Goal: Task Accomplishment & Management: Use online tool/utility

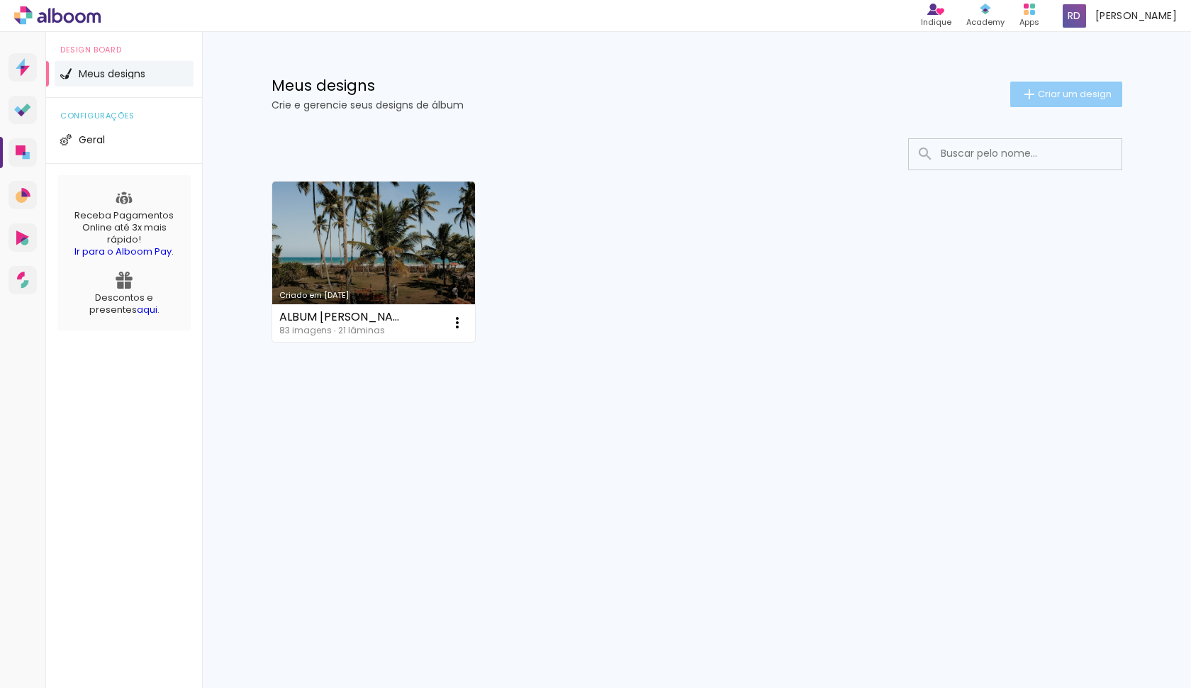
click at [1050, 92] on span "Criar um design" at bounding box center [1075, 93] width 74 height 9
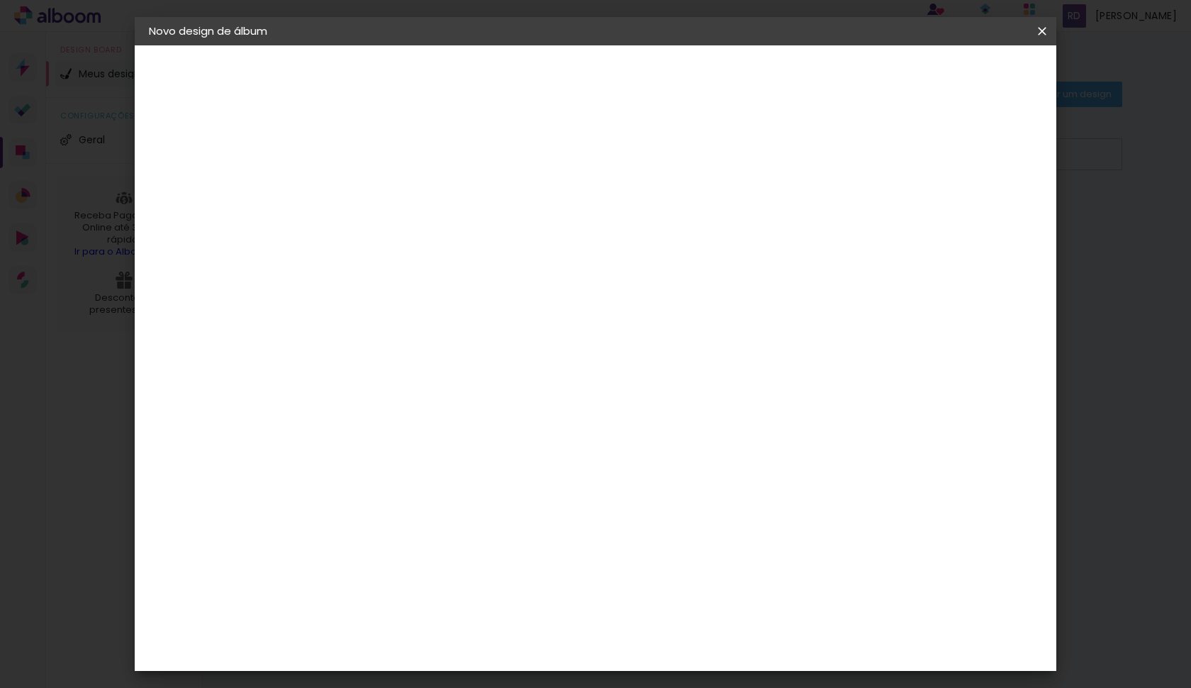
click at [381, 191] on input at bounding box center [381, 190] width 0 height 22
type input "Album Débora e [PERSON_NAME]"
type paper-input "Album Débora e [PERSON_NAME]"
click at [526, 83] on paper-button "Avançar" at bounding box center [491, 75] width 69 height 24
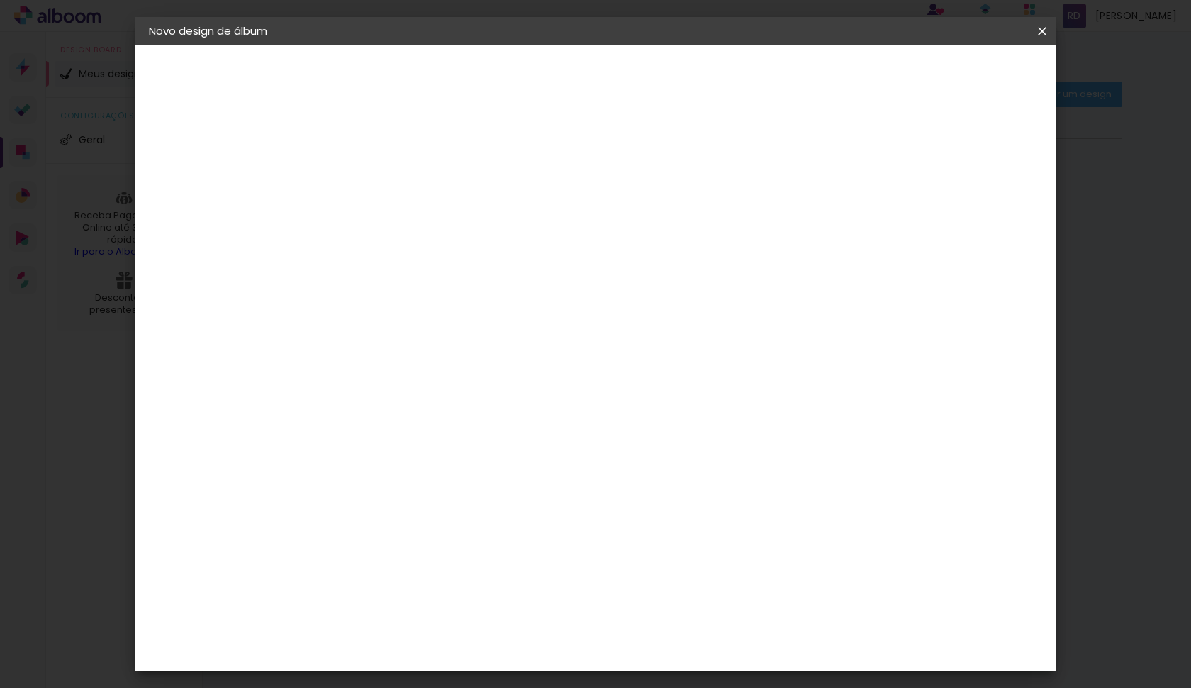
click at [406, 545] on div "Photopress" at bounding box center [404, 550] width 65 height 11
click at [0, 0] on slot "Avançar" at bounding box center [0, 0] width 0 height 0
click at [436, 242] on input "text" at bounding box center [408, 247] width 55 height 22
click at [729, 266] on paper-item "Premium" at bounding box center [688, 264] width 284 height 28
type input "Premium"
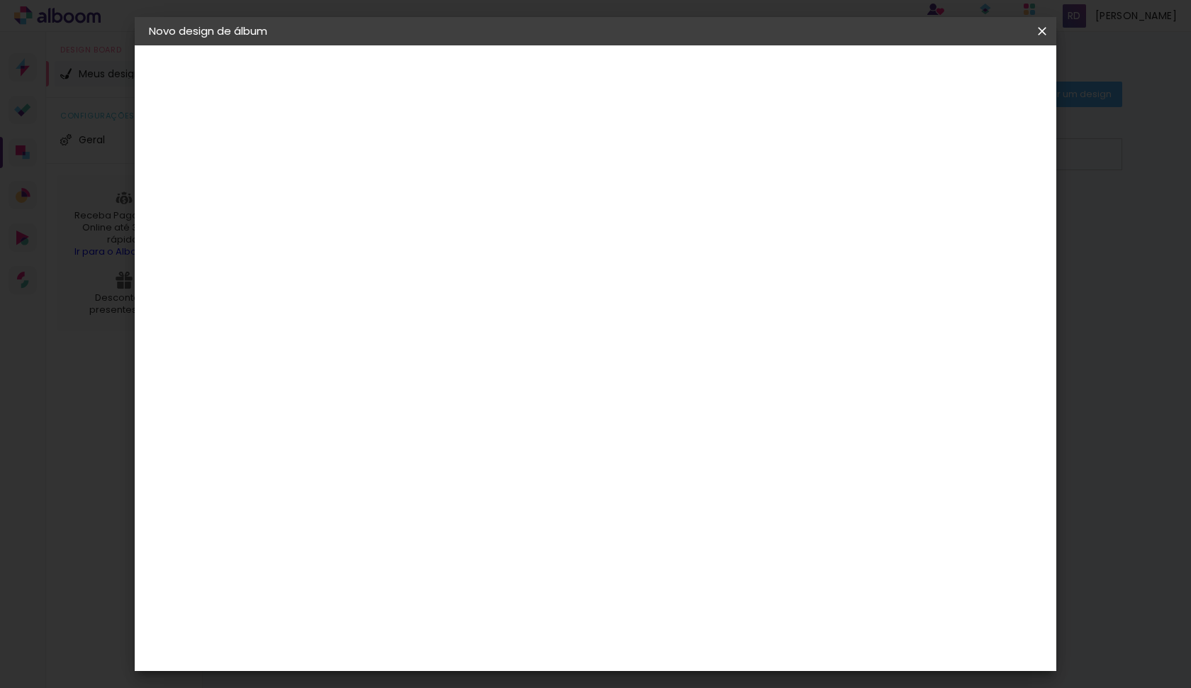
scroll to position [184, 0]
click at [0, 0] on slot "Avançar" at bounding box center [0, 0] width 0 height 0
type input "3"
type paper-input "3"
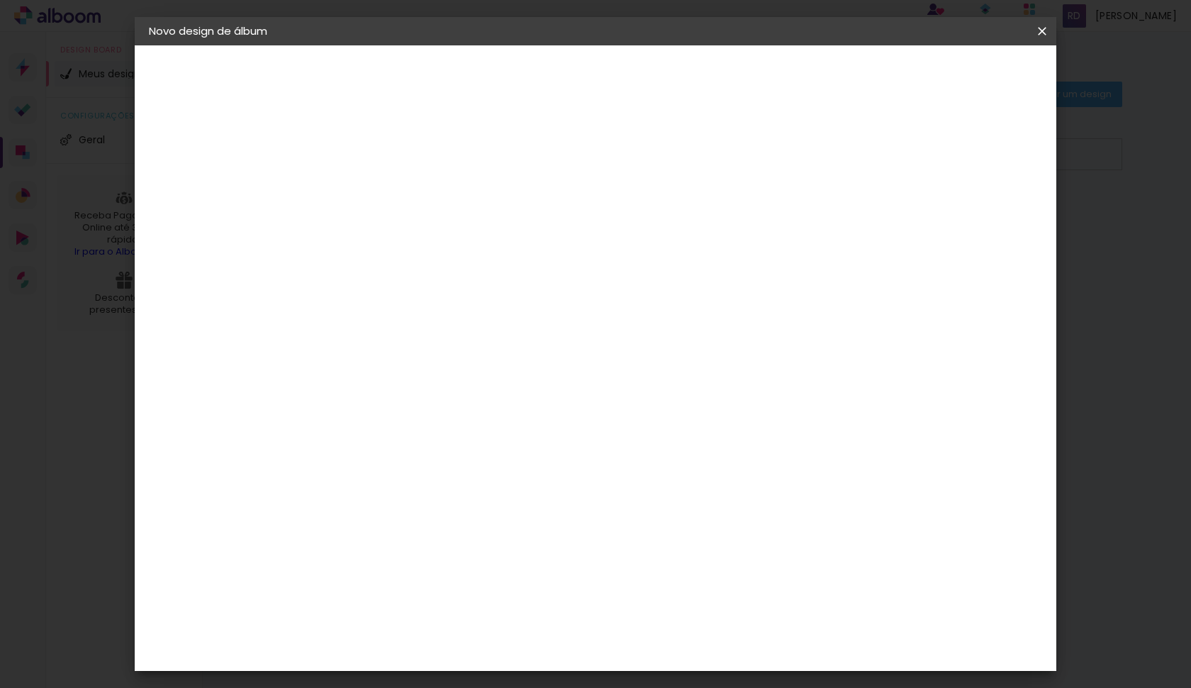
click at [391, 152] on input "3" at bounding box center [369, 153] width 49 height 18
type input "4"
type paper-input "4"
click at [391, 152] on input "4" at bounding box center [369, 153] width 49 height 18
type input "3"
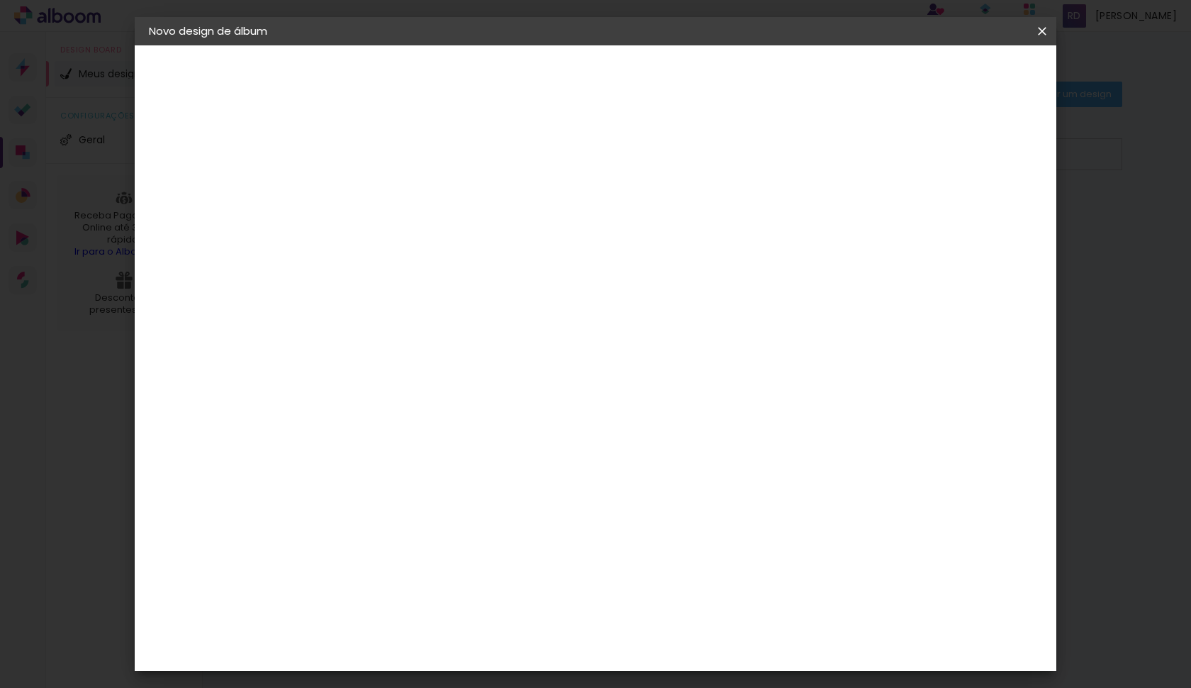
type paper-input "3"
click at [388, 157] on input "3" at bounding box center [369, 153] width 49 height 18
type input "2"
type paper-input "2"
click at [388, 157] on input "2" at bounding box center [369, 153] width 49 height 18
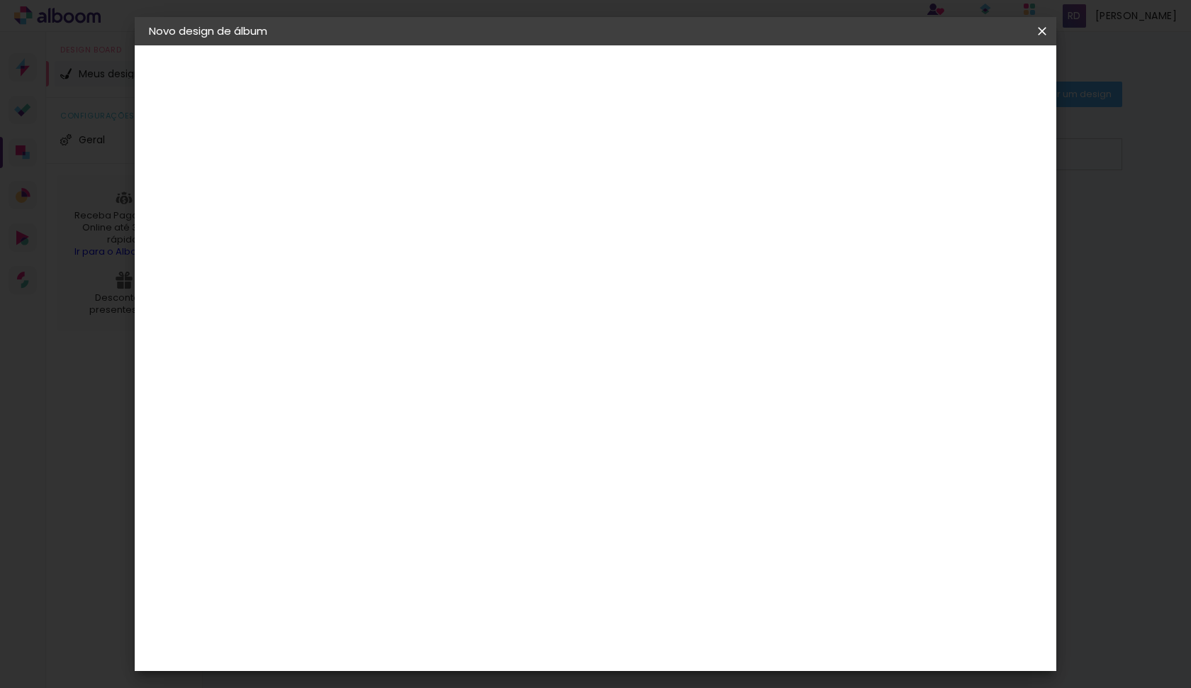
click at [899, 157] on div "Mostrar sangria" at bounding box center [852, 154] width 94 height 18
type paper-checkbox "on"
click at [885, 80] on span "Iniciar design" at bounding box center [852, 75] width 65 height 10
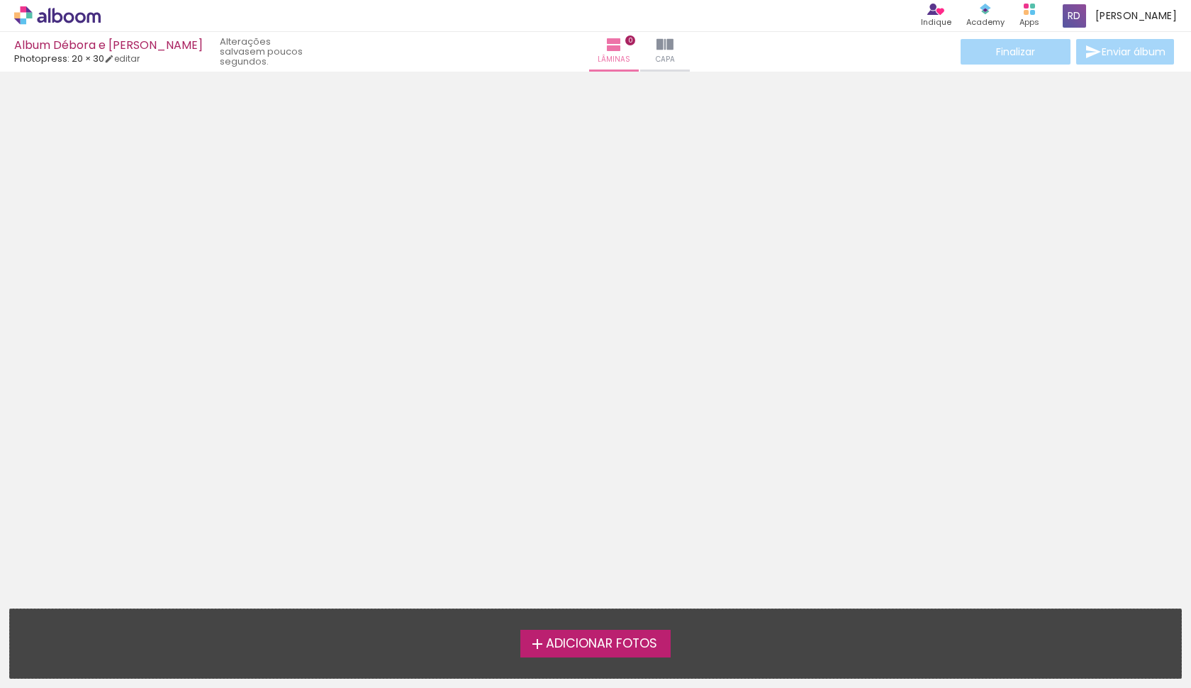
click at [587, 648] on span "Adicionar Fotos" at bounding box center [601, 644] width 111 height 13
click at [0, 0] on input "file" at bounding box center [0, 0] width 0 height 0
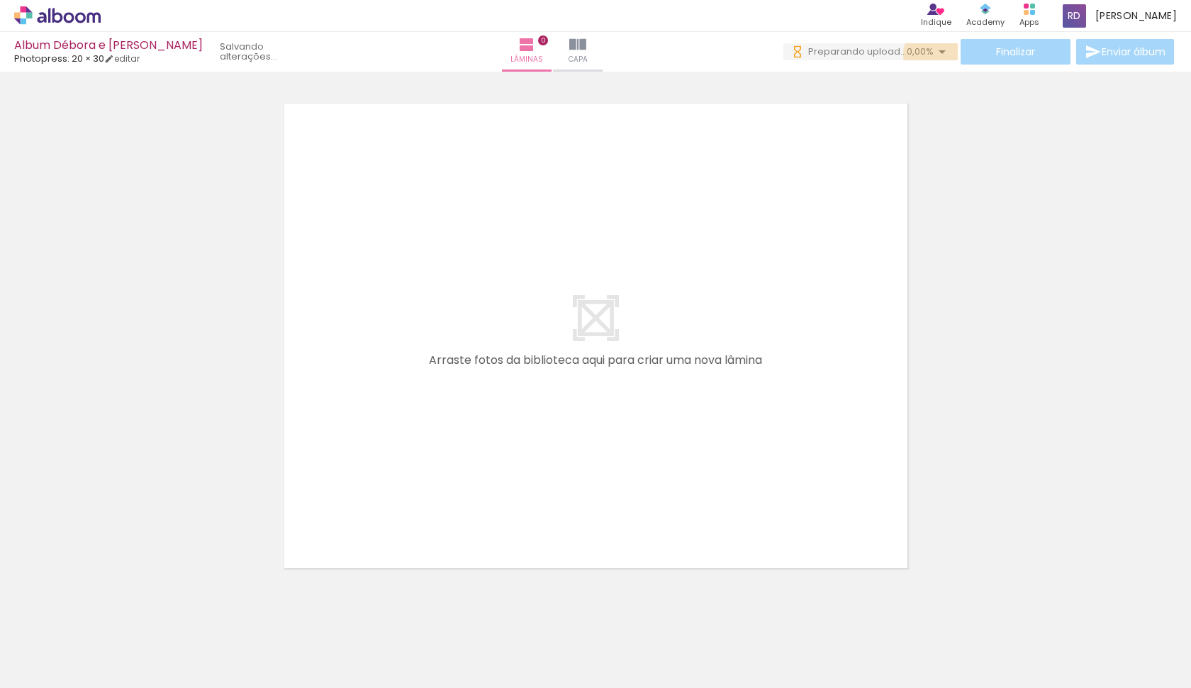
click at [939, 55] on iron-icon at bounding box center [942, 51] width 17 height 17
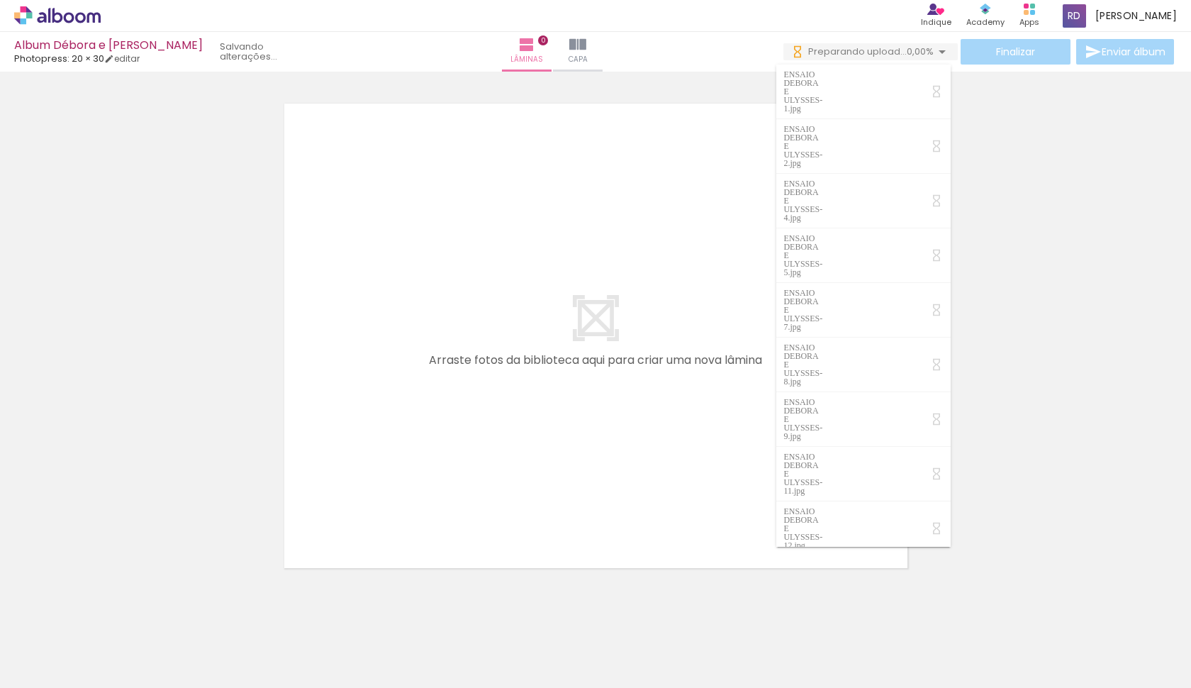
click at [906, 15] on div "› Editor de álbum Indique Indique e ganhe Conteúdo que inspira Academy Produtos…" at bounding box center [595, 16] width 1191 height 32
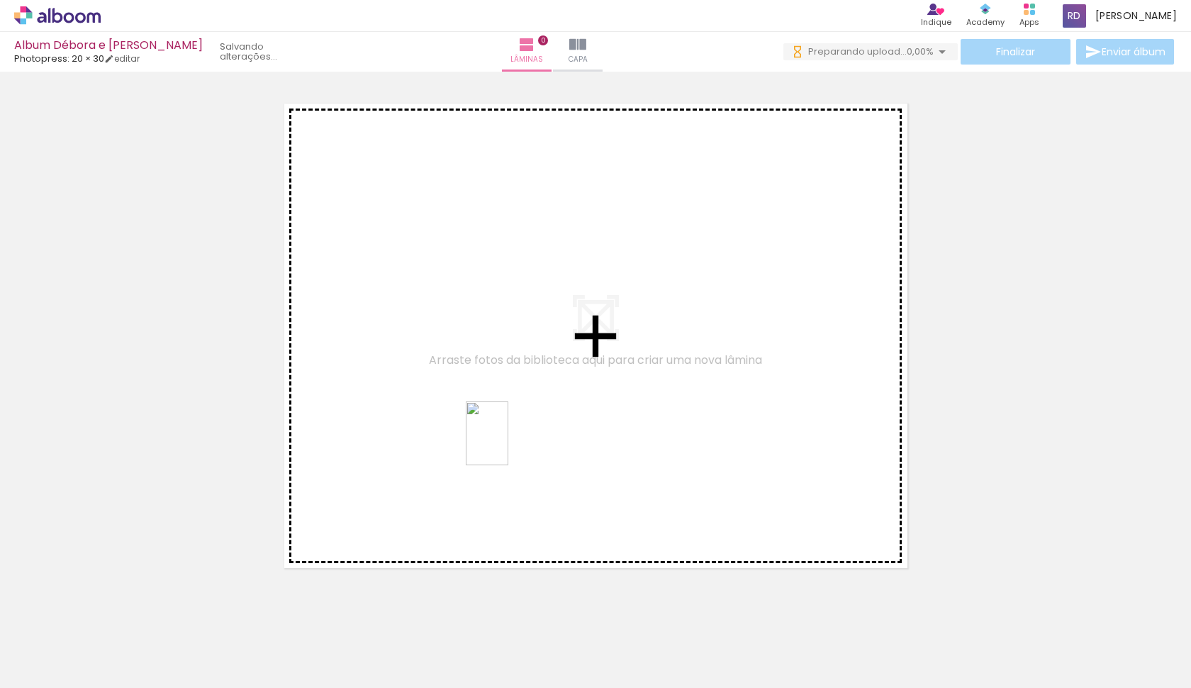
drag, startPoint x: 289, startPoint y: 655, endPoint x: 508, endPoint y: 444, distance: 303.9
click at [508, 444] on quentale-workspace at bounding box center [595, 344] width 1191 height 688
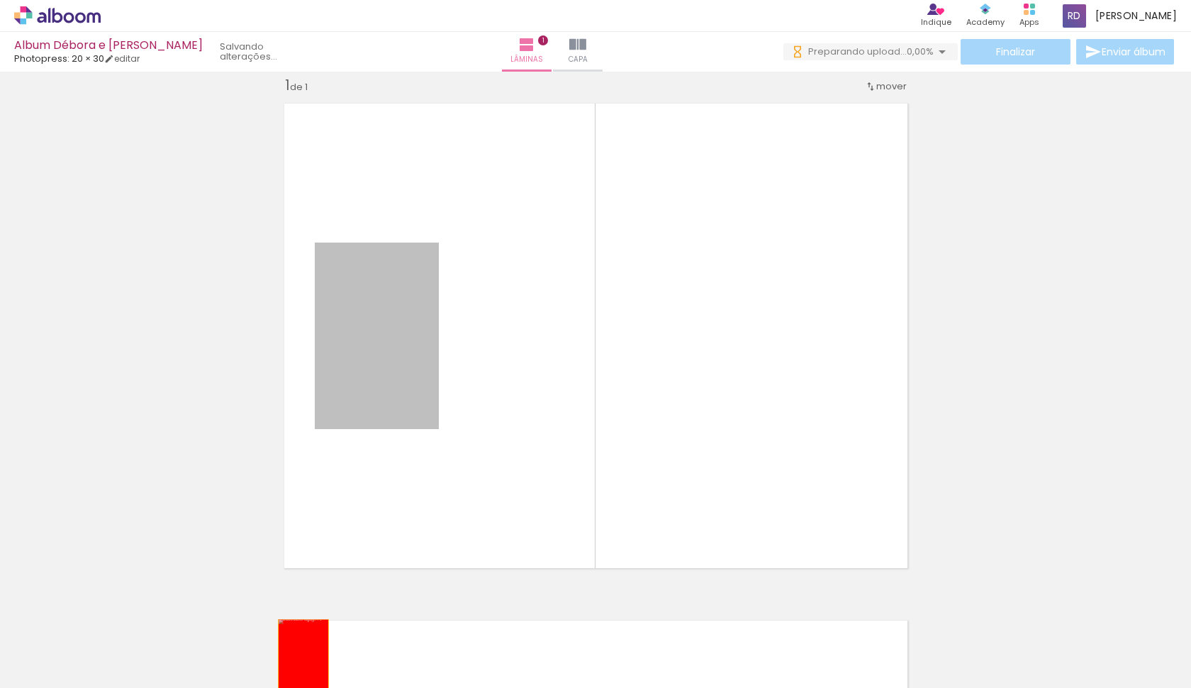
drag, startPoint x: 391, startPoint y: 368, endPoint x: 298, endPoint y: 657, distance: 303.4
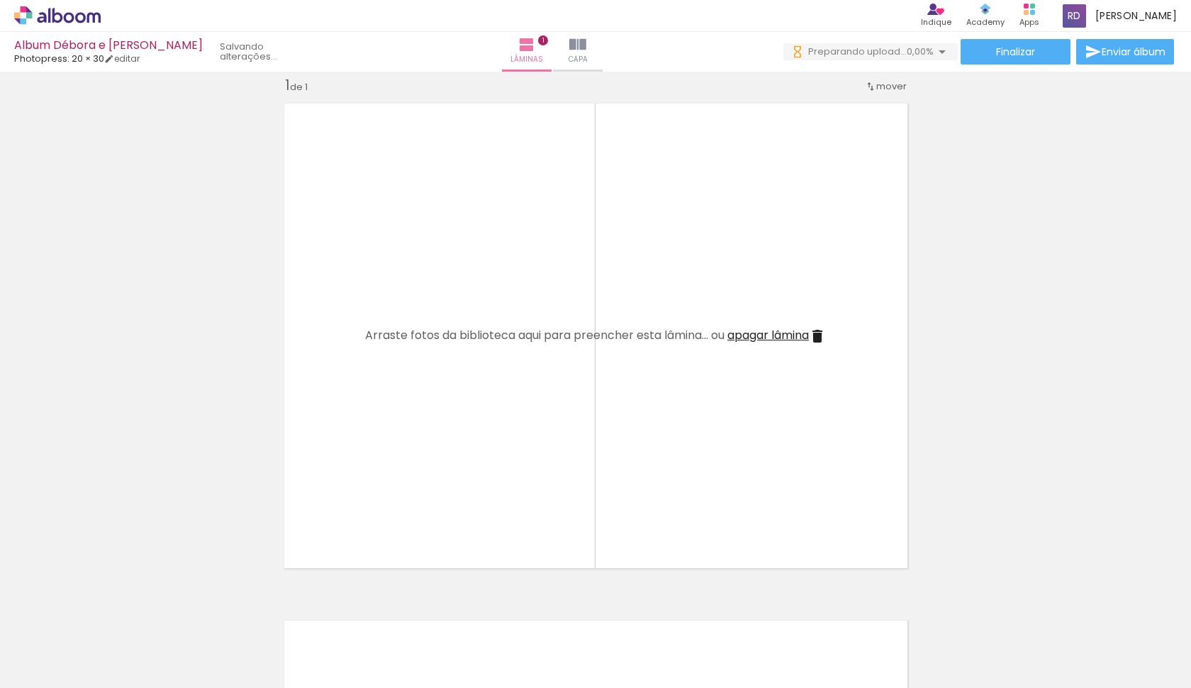
click at [231, 505] on div "Inserir lâmina 1 de 1" at bounding box center [595, 576] width 1191 height 1035
click at [934, 49] on iron-icon at bounding box center [942, 51] width 17 height 17
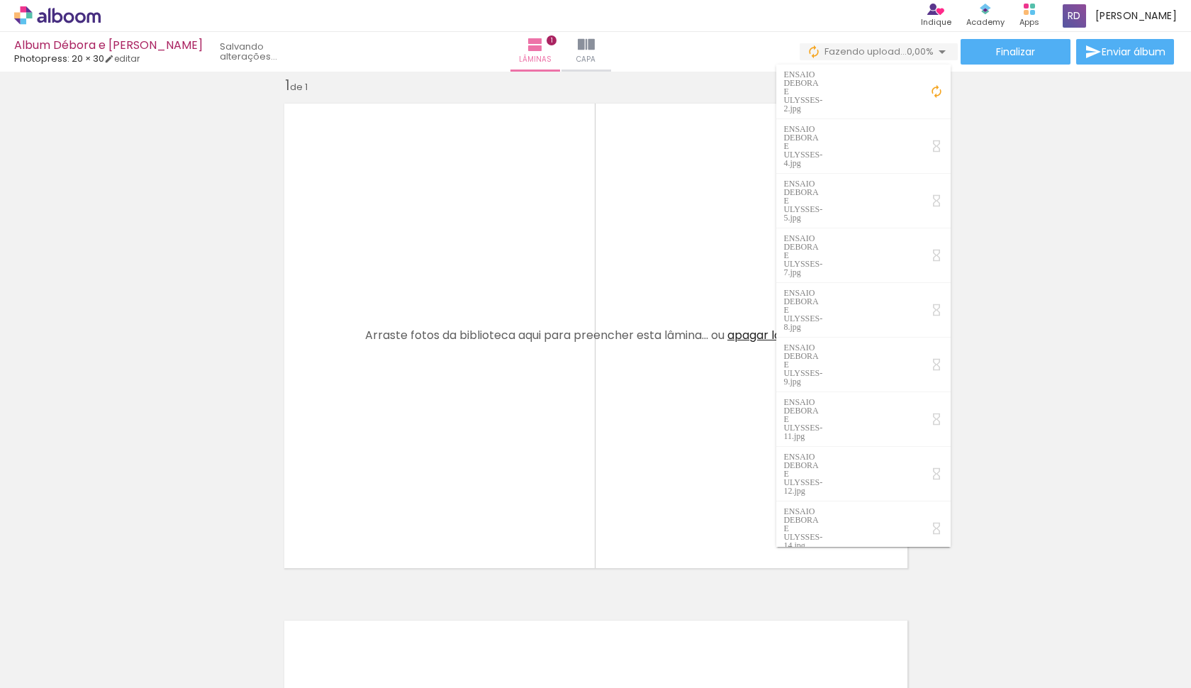
click at [930, 84] on iron-icon at bounding box center [937, 91] width 14 height 14
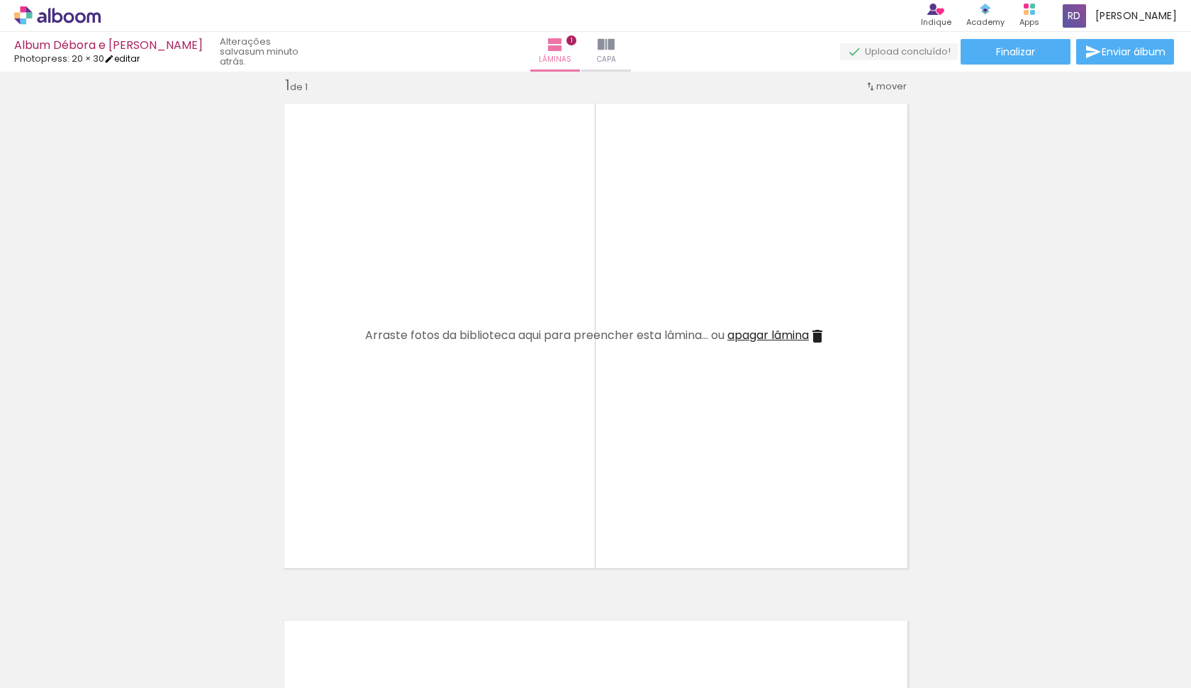
click at [121, 58] on link "editar" at bounding box center [121, 58] width 35 height 12
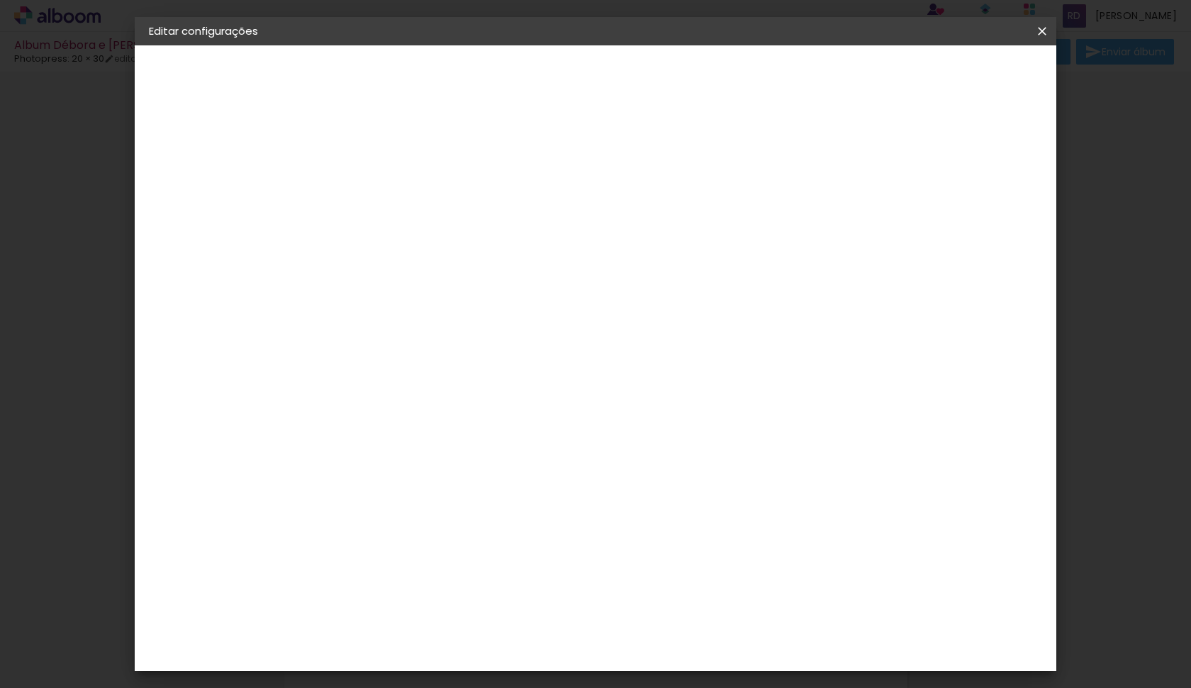
click at [1118, 211] on iron-overlay-backdrop at bounding box center [595, 344] width 1191 height 688
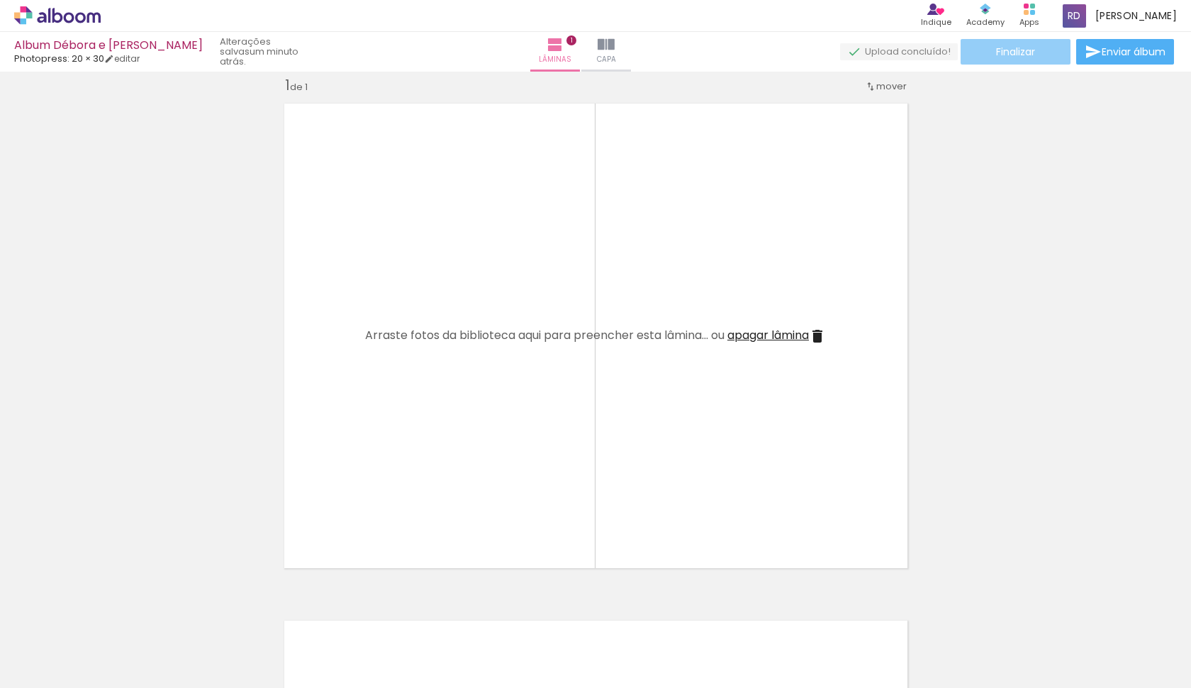
click at [1014, 57] on span "Finalizar" at bounding box center [1015, 52] width 39 height 10
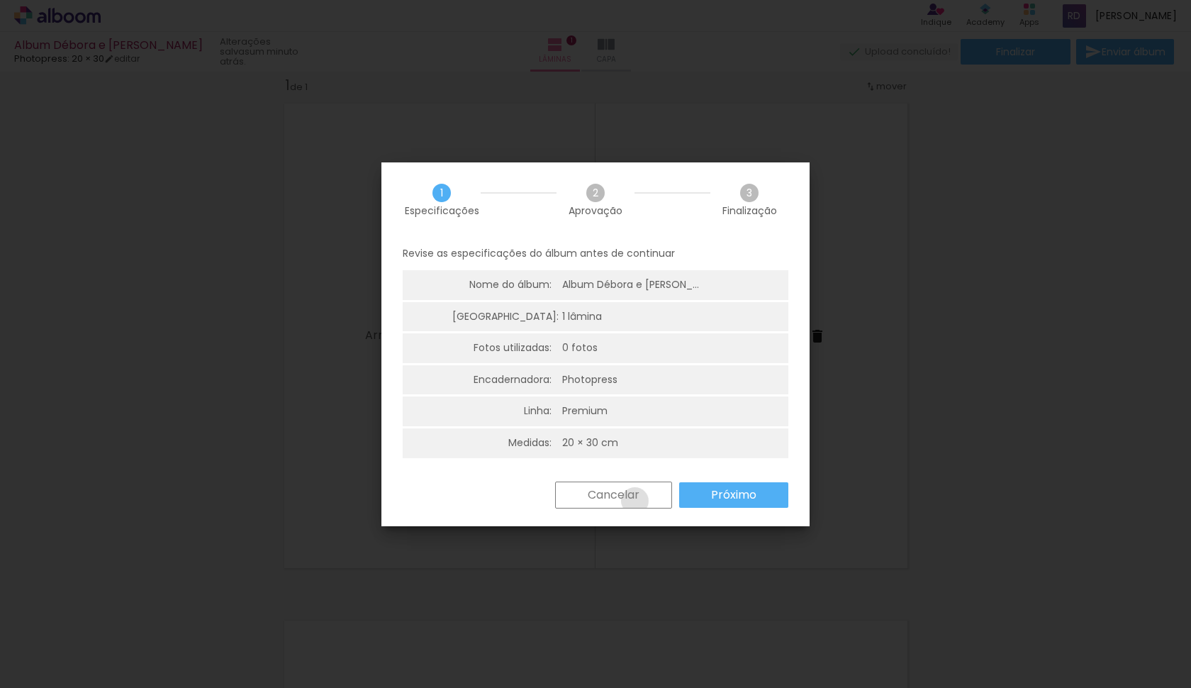
click at [0, 0] on slot "Cancelar" at bounding box center [0, 0] width 0 height 0
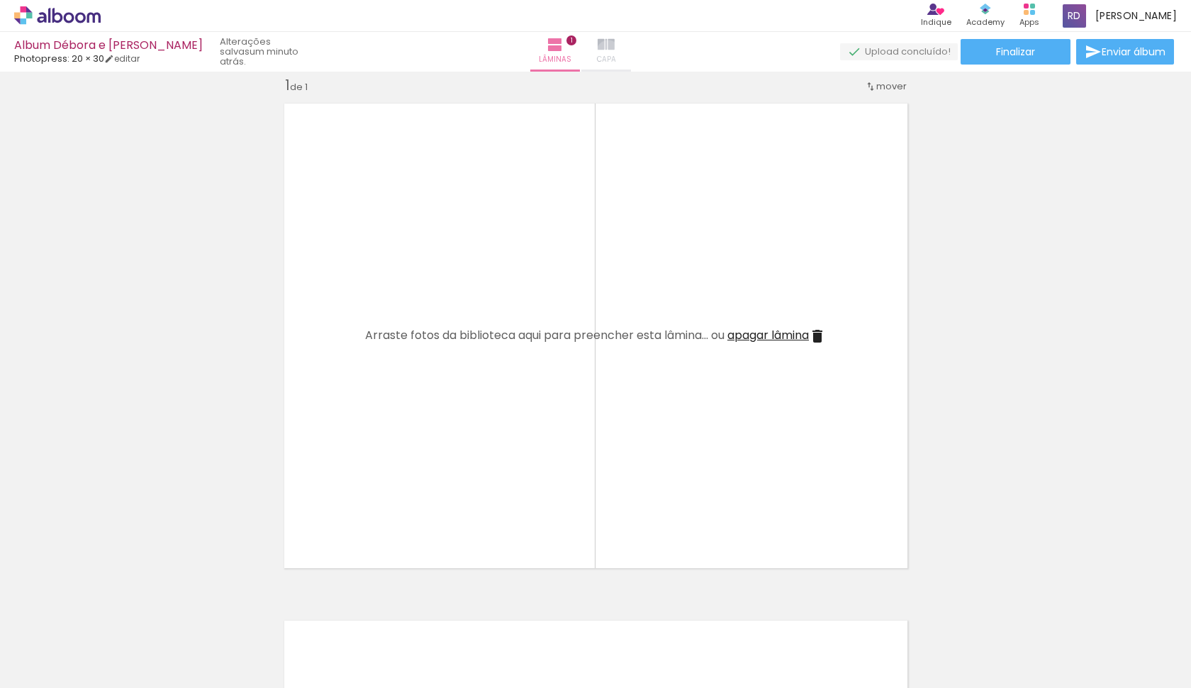
click at [615, 52] on iron-icon at bounding box center [606, 44] width 17 height 17
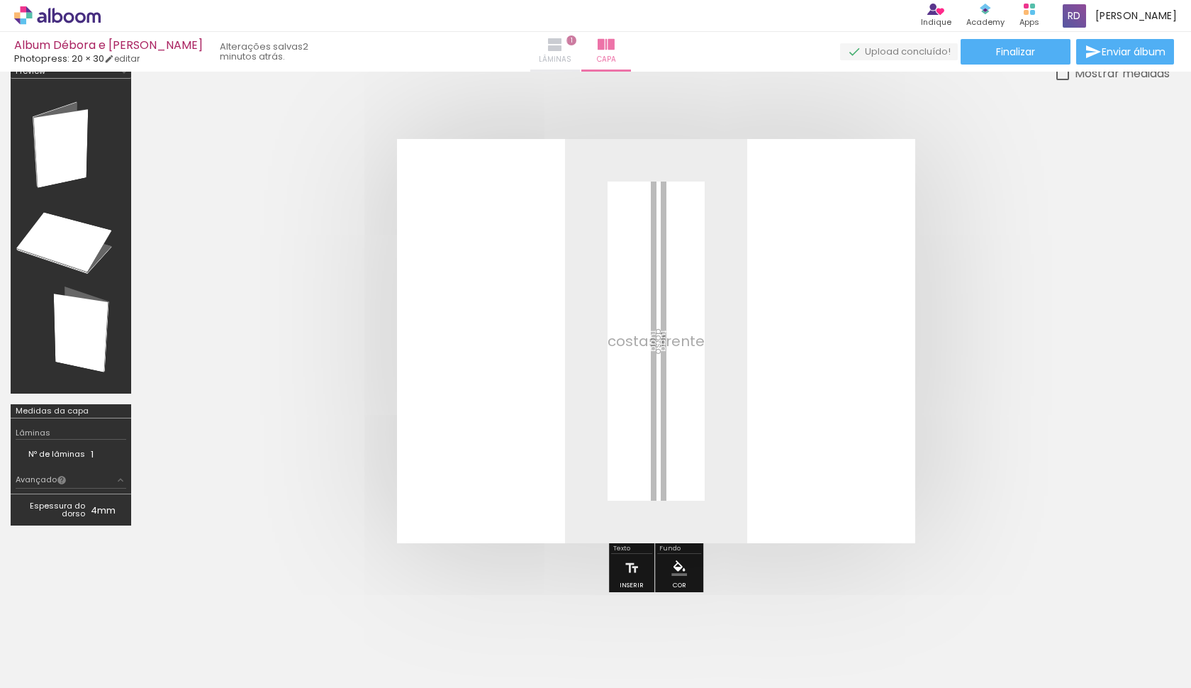
click at [564, 42] on iron-icon at bounding box center [555, 44] width 17 height 17
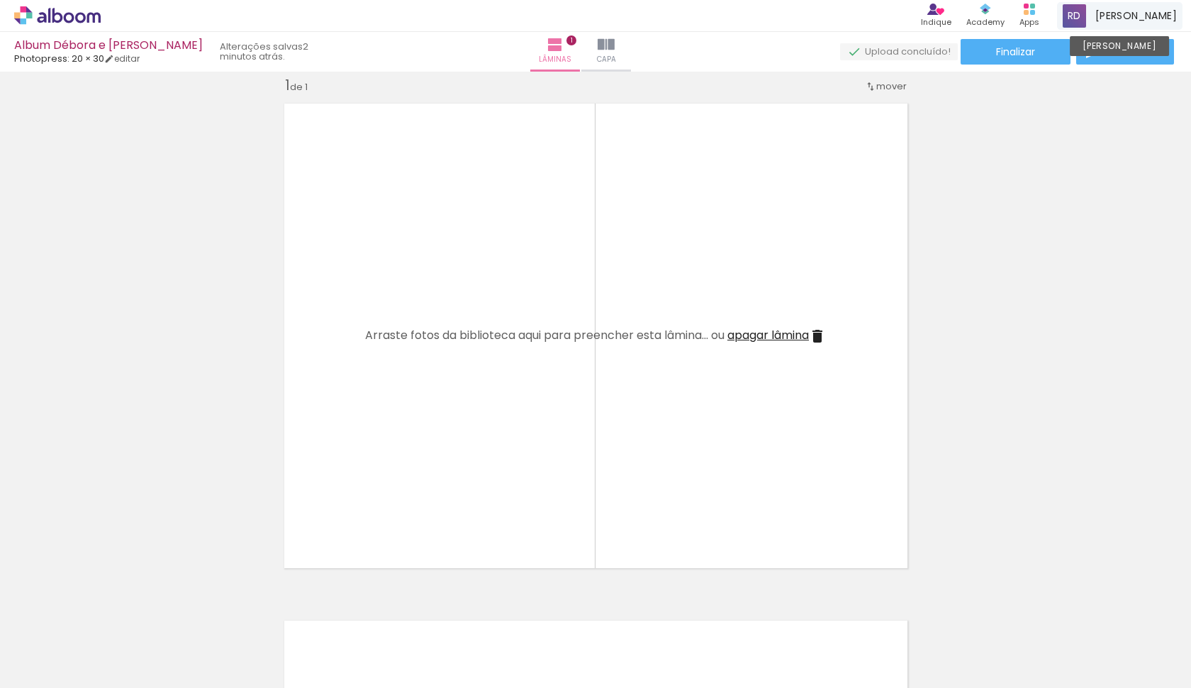
click at [1131, 13] on span "[PERSON_NAME]" at bounding box center [1137, 16] width 82 height 15
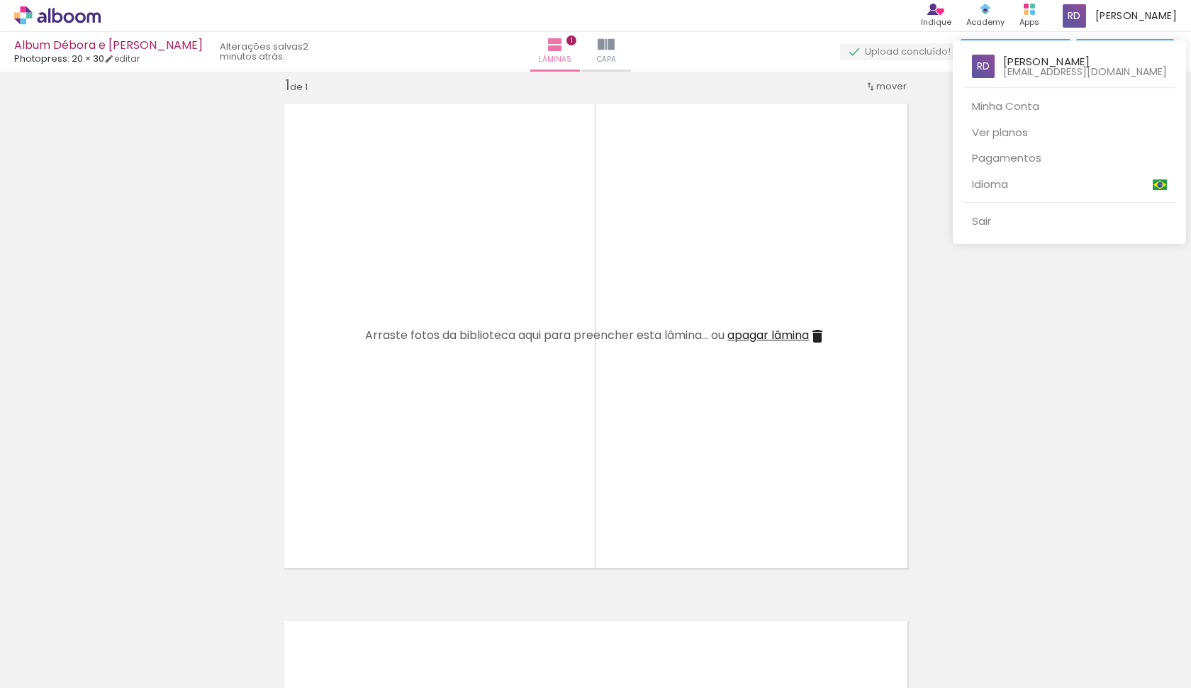
click at [933, 121] on div at bounding box center [595, 344] width 1191 height 688
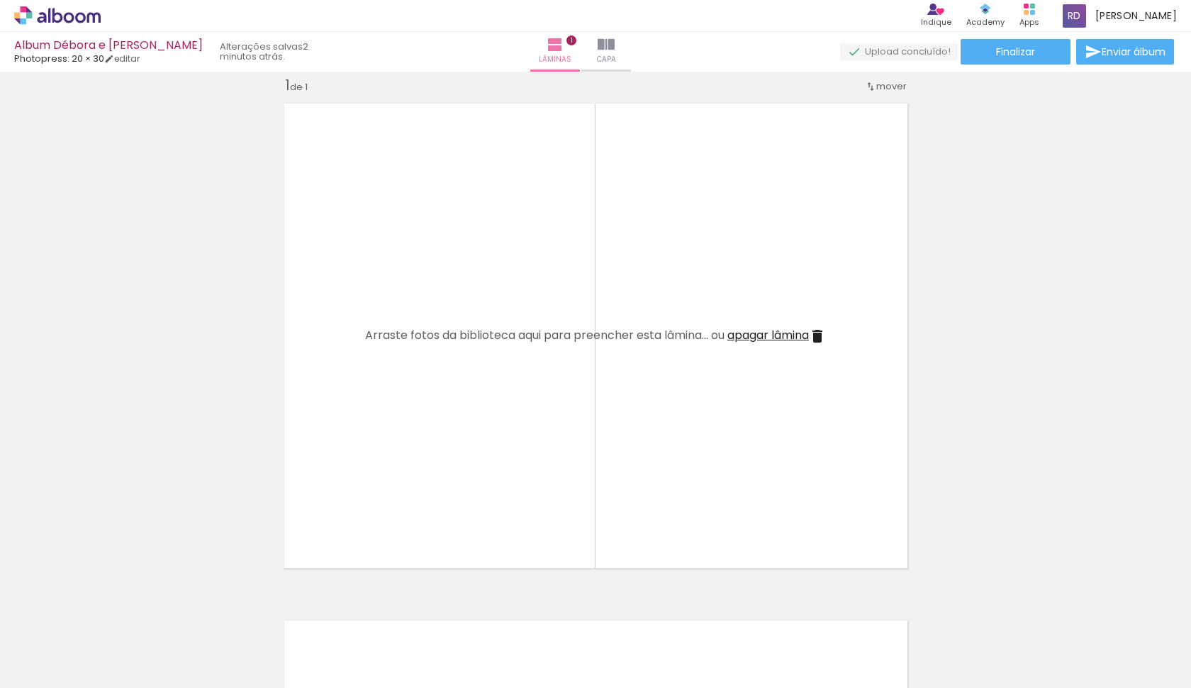
click at [68, 21] on icon at bounding box center [57, 15] width 87 height 18
